Goal: Task Accomplishment & Management: Manage account settings

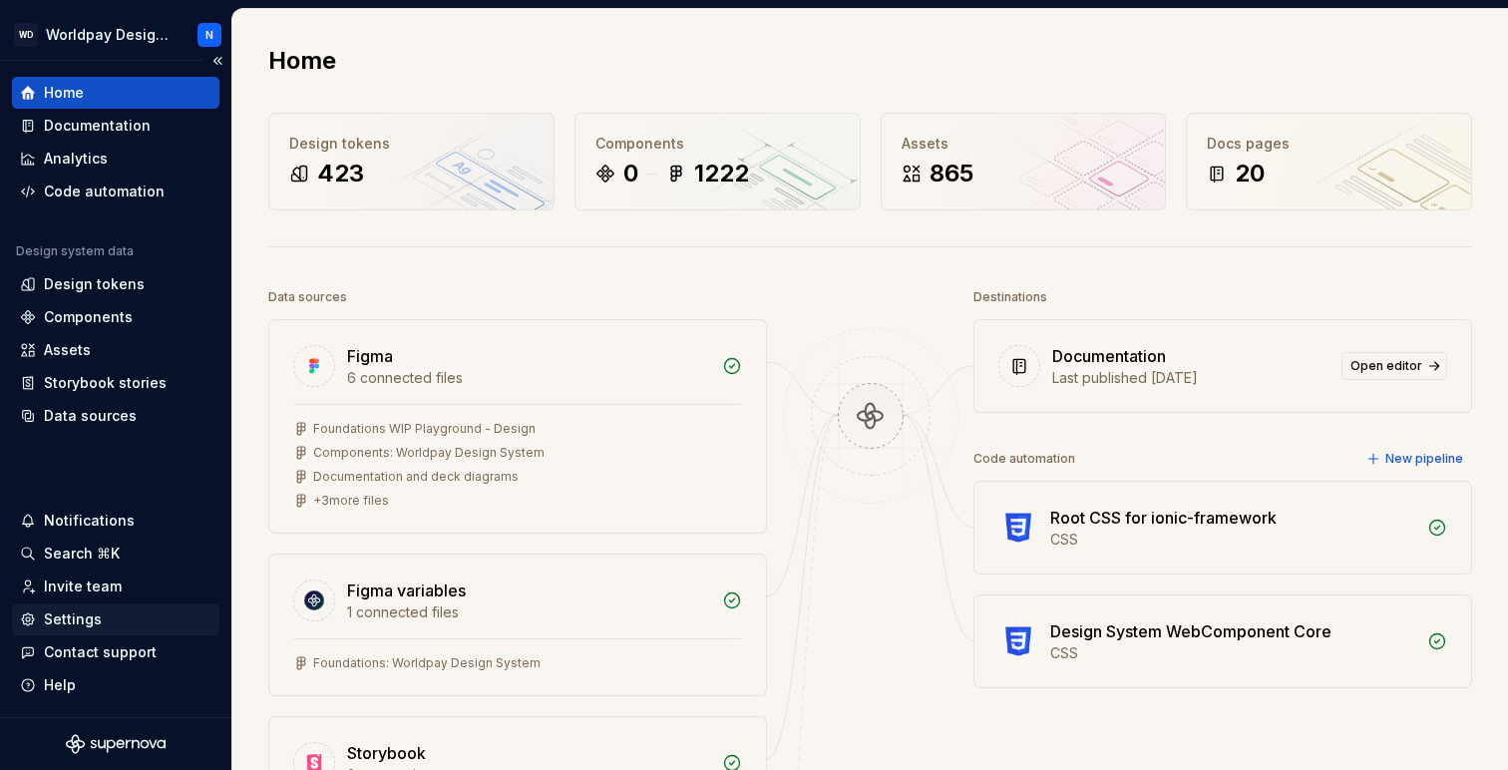
click at [80, 620] on div "Settings" at bounding box center [73, 619] width 58 height 20
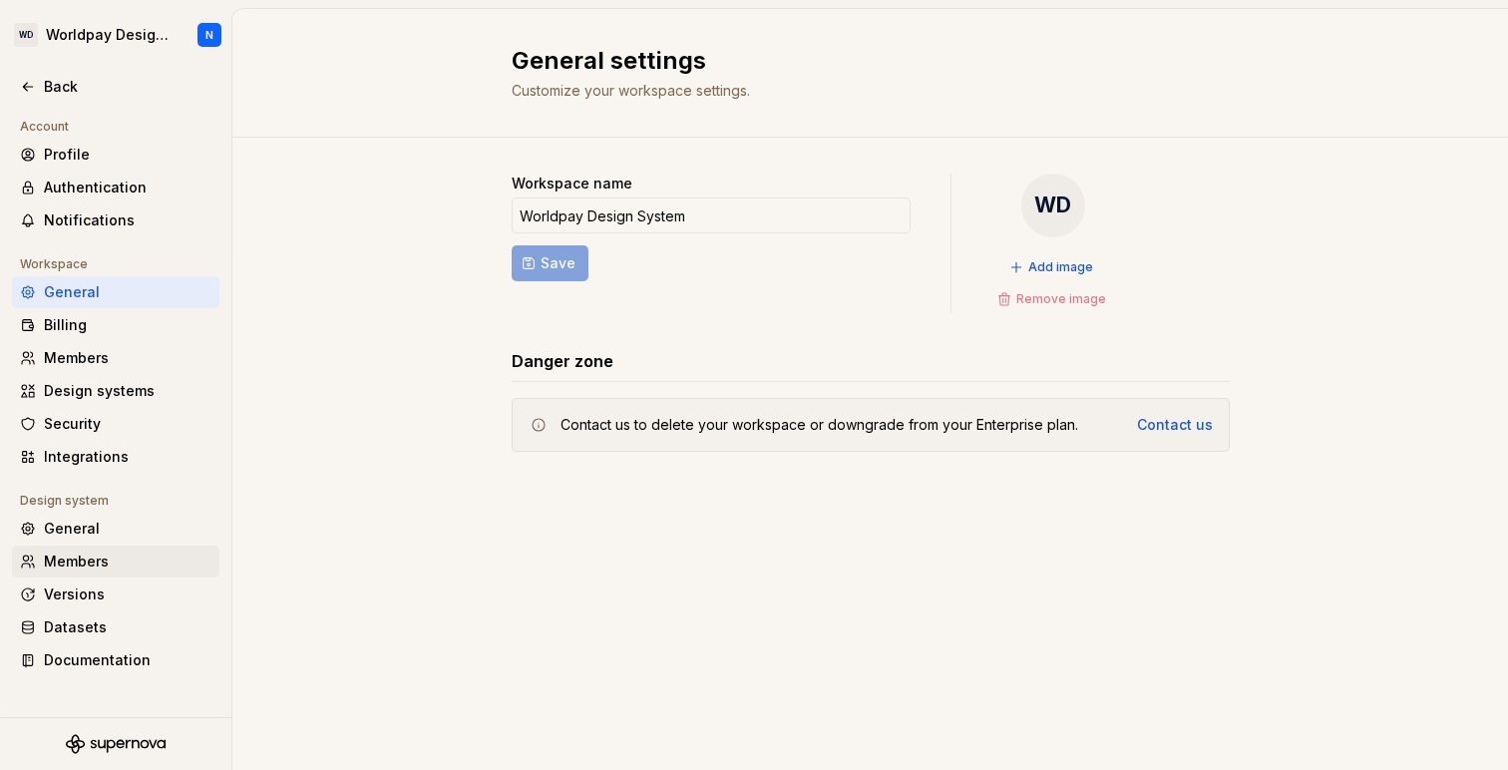
click at [88, 556] on div "Members" at bounding box center [128, 562] width 168 height 20
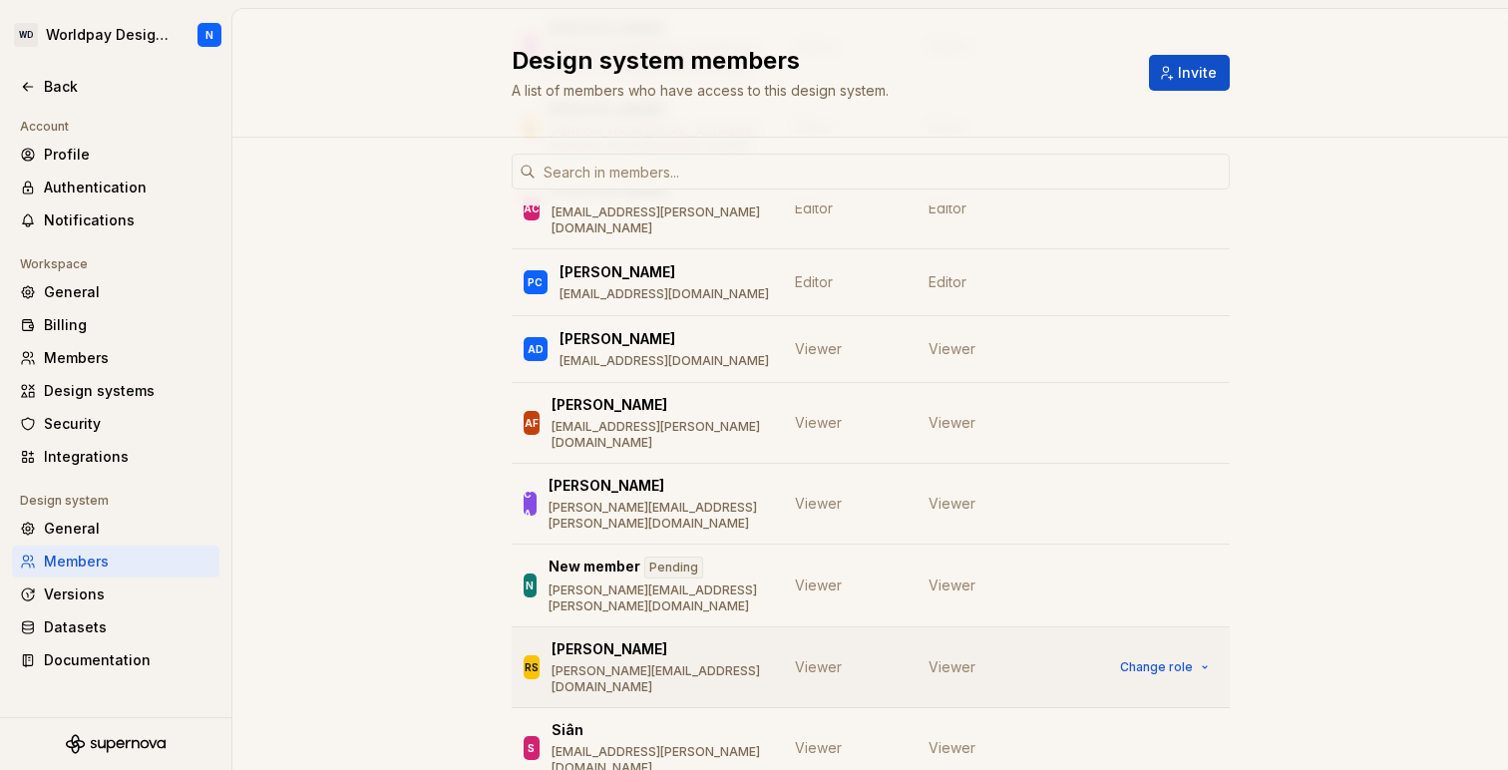
scroll to position [359, 0]
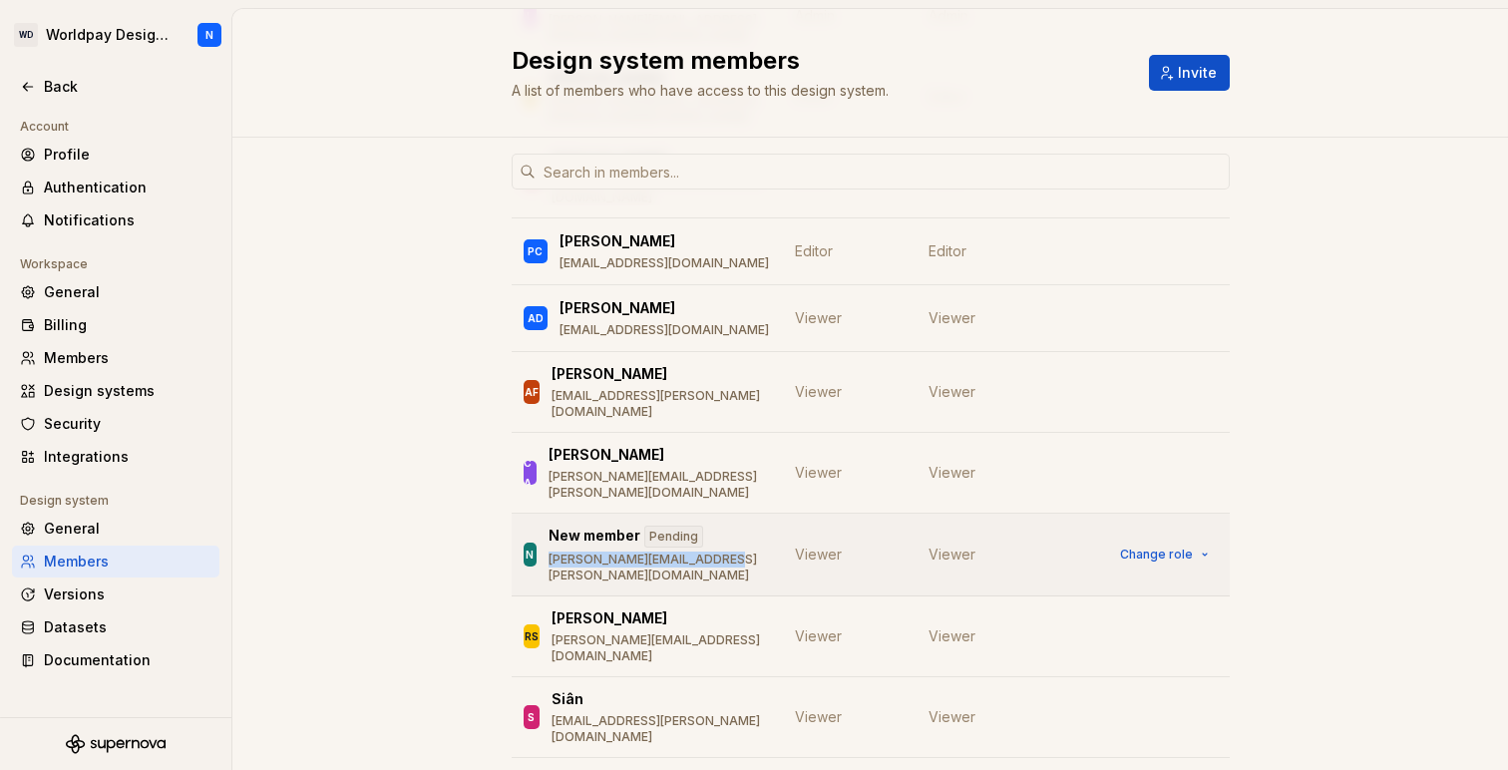
drag, startPoint x: 557, startPoint y: 477, endPoint x: 726, endPoint y: 476, distance: 169.6
click at [726, 526] on div "N New member Pending [PERSON_NAME][EMAIL_ADDRESS][PERSON_NAME][DOMAIN_NAME]" at bounding box center [647, 555] width 247 height 58
copy p "[PERSON_NAME][EMAIL_ADDRESS][PERSON_NAME][DOMAIN_NAME]"
click at [1188, 67] on span "Invite" at bounding box center [1197, 73] width 39 height 20
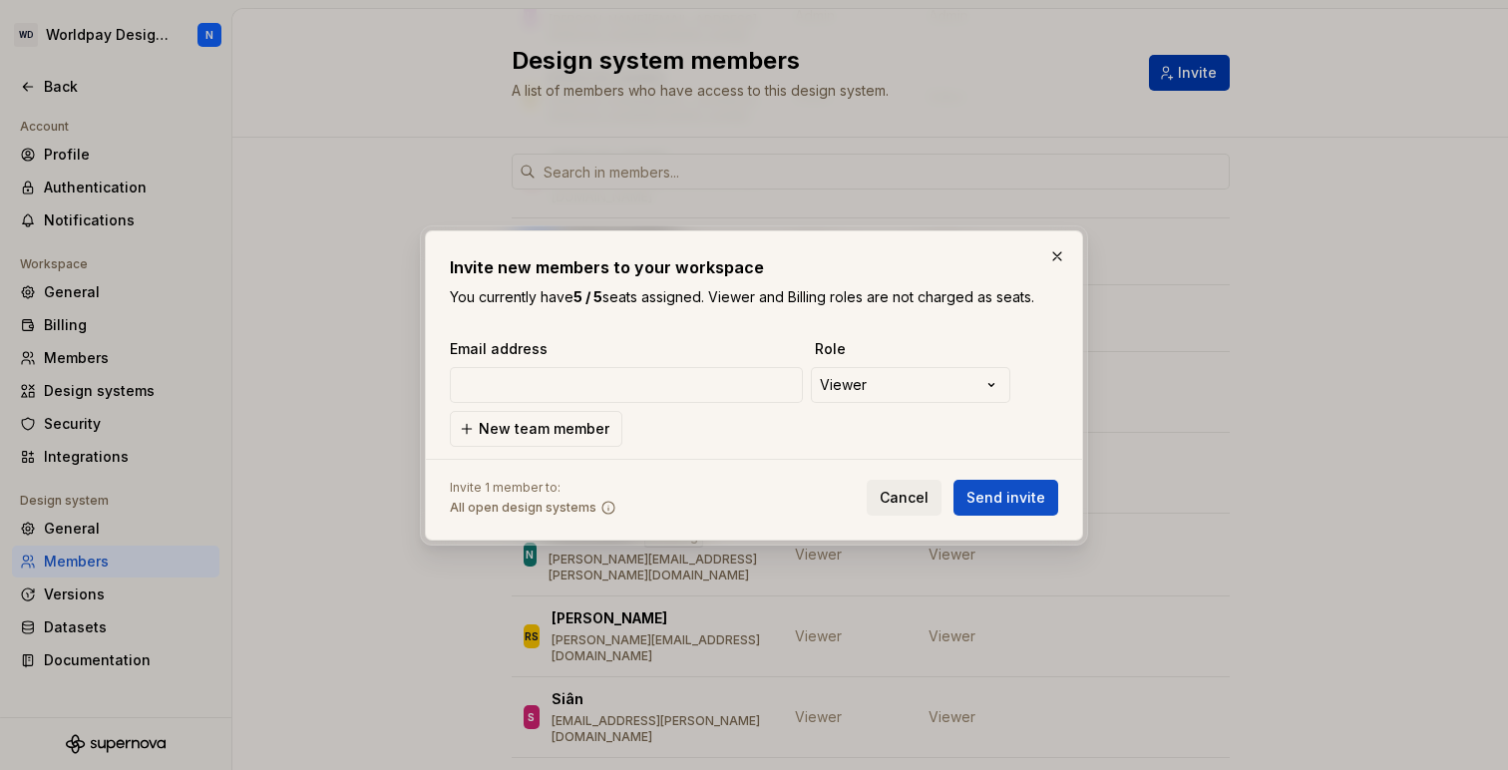
type input "[PERSON_NAME][EMAIL_ADDRESS][PERSON_NAME][DOMAIN_NAME]"
click at [1015, 496] on span "Send invite" at bounding box center [1006, 498] width 79 height 20
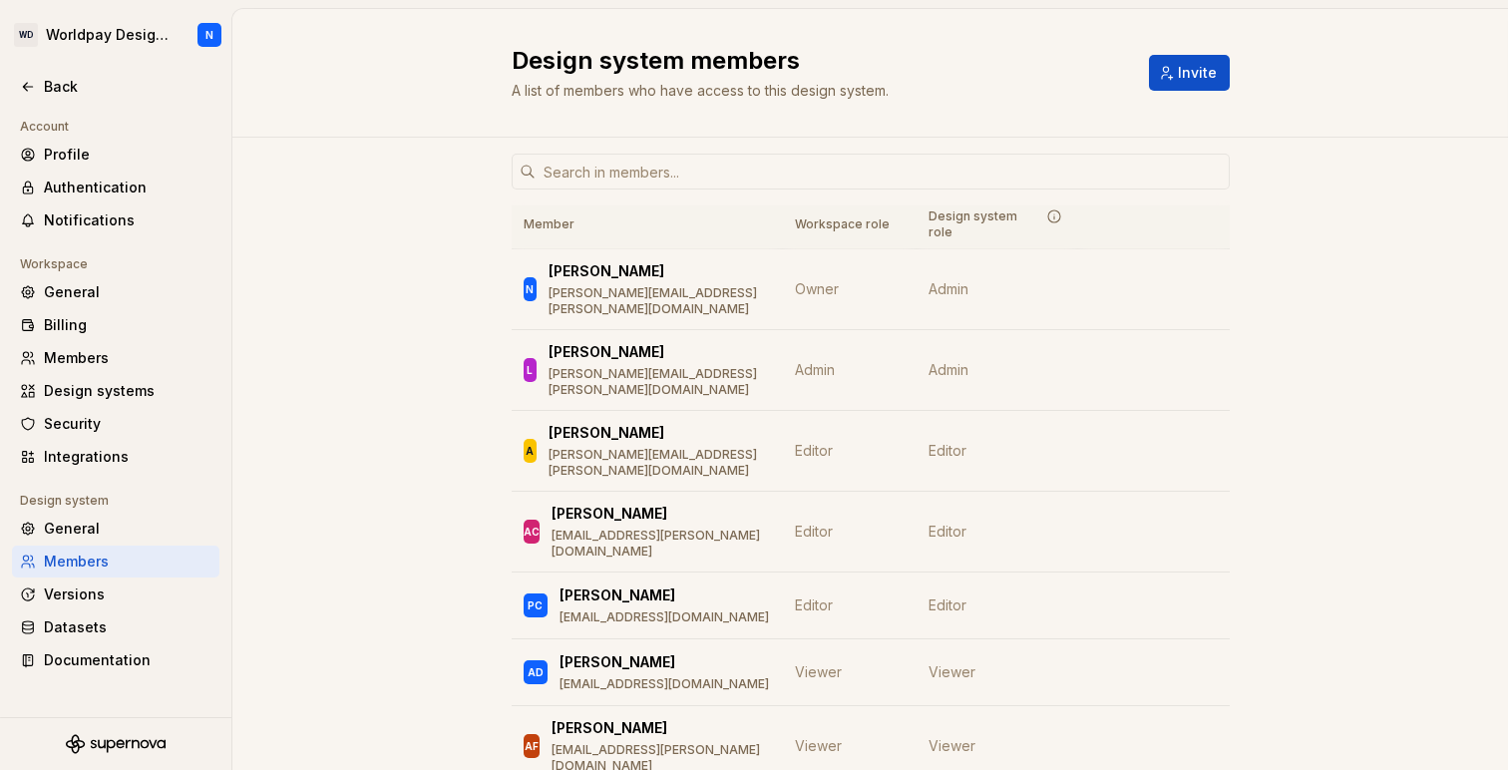
scroll to position [0, 0]
